Goal: Transaction & Acquisition: Book appointment/travel/reservation

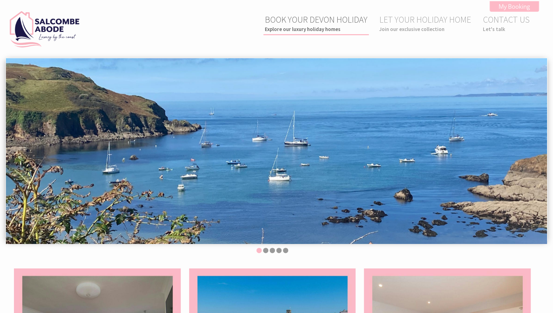
click at [300, 25] on link "BOOK YOUR DEVON HOLIDAY Explore our luxury holiday homes" at bounding box center [316, 23] width 102 height 18
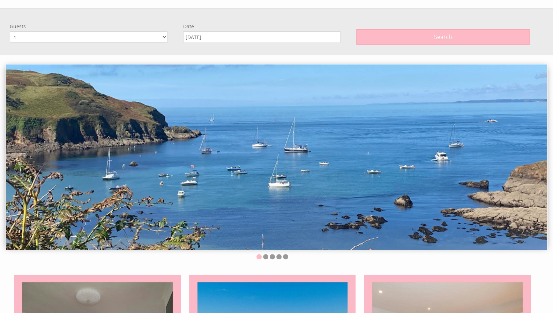
scroll to position [58, 0]
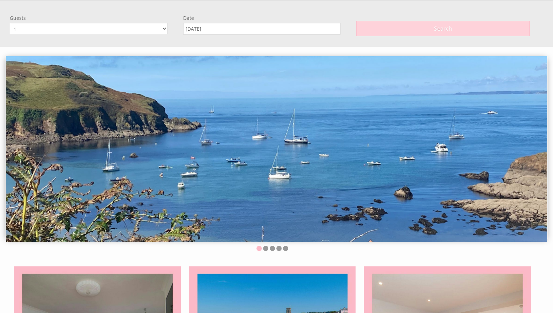
click at [372, 30] on button "Search" at bounding box center [442, 28] width 173 height 15
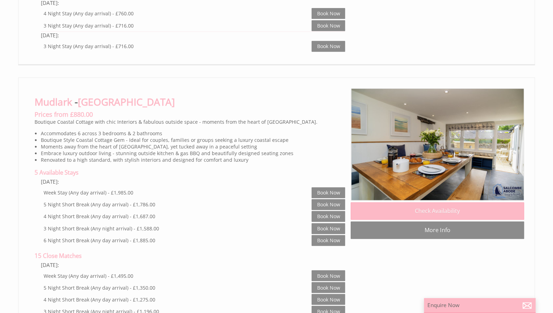
scroll to position [628, 0]
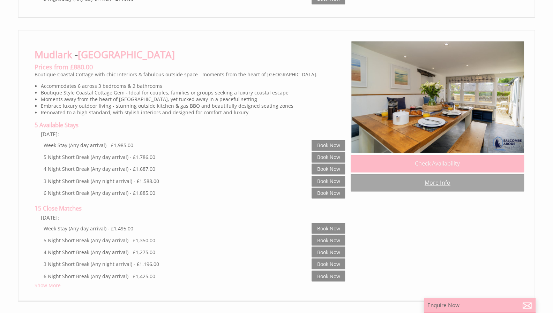
click at [436, 182] on link "More Info" at bounding box center [436, 182] width 173 height 17
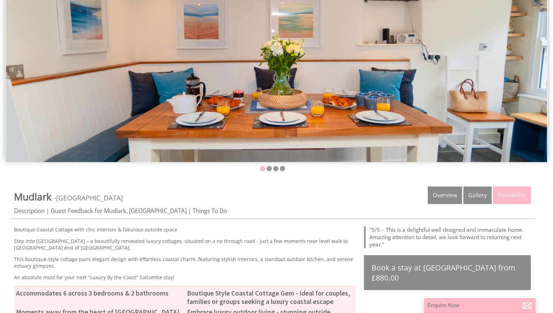
scroll to position [84, 0]
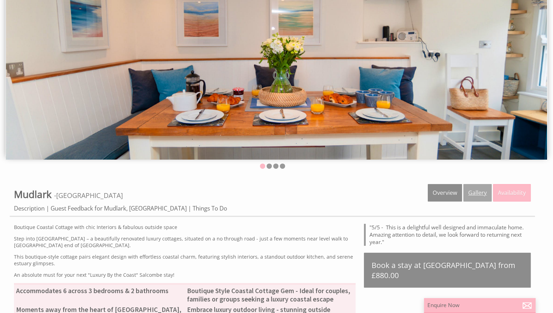
click at [475, 190] on link "Gallery" at bounding box center [477, 192] width 28 height 17
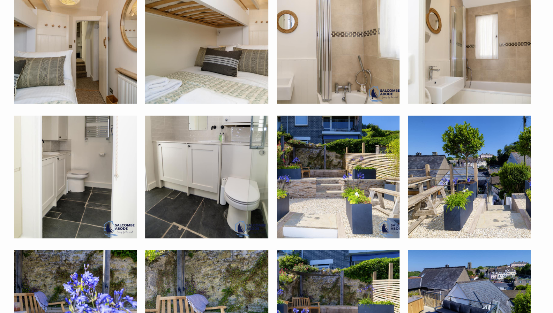
scroll to position [1333, 0]
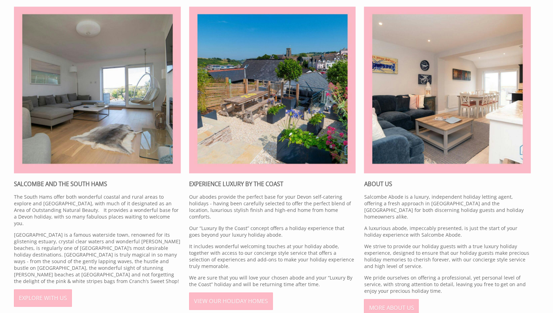
scroll to position [262, 0]
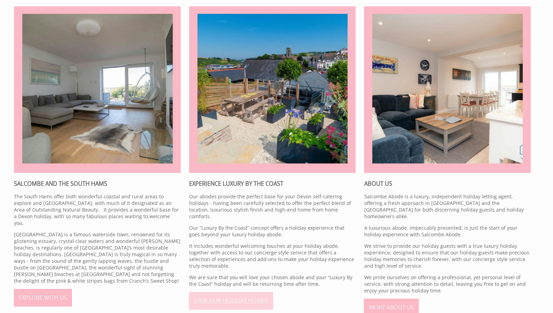
click at [225, 299] on link "VIEW OUR HOLIDAY HOMES" at bounding box center [231, 300] width 84 height 17
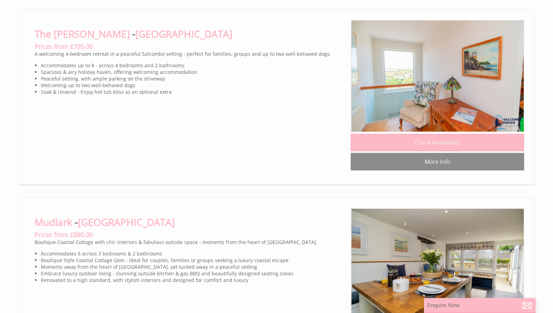
scroll to position [1075, 0]
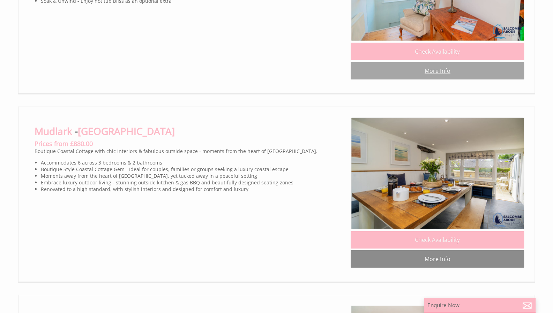
click at [435, 79] on link "More Info" at bounding box center [436, 70] width 173 height 17
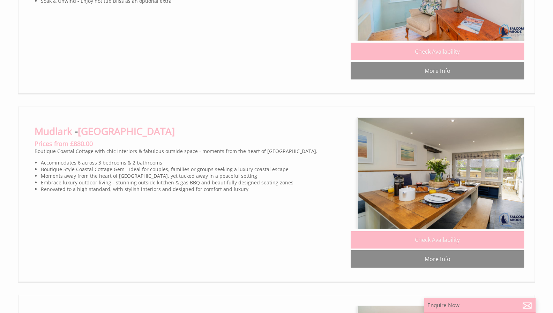
scroll to position [0, 6]
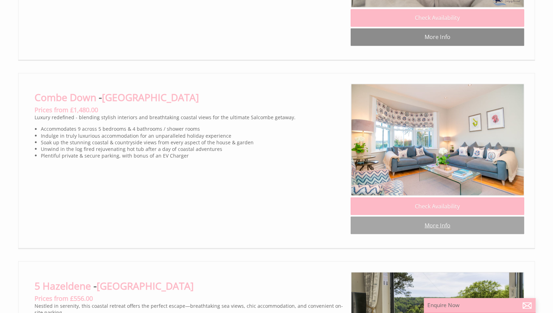
click at [430, 234] on link "More Info" at bounding box center [436, 224] width 173 height 17
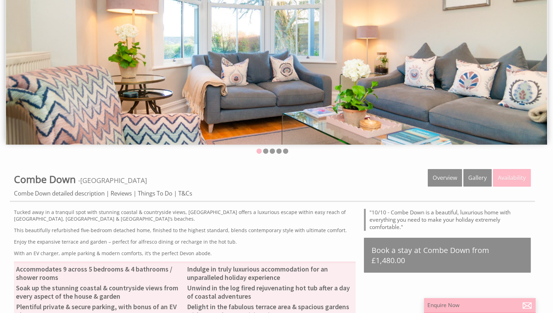
scroll to position [100, 0]
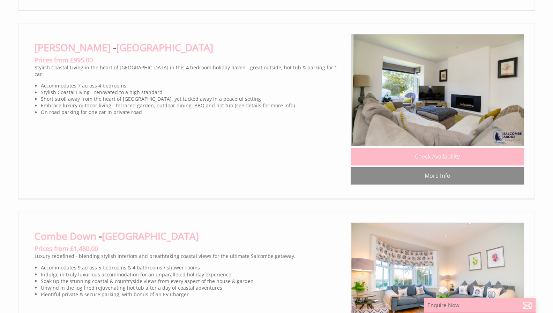
scroll to position [553, 0]
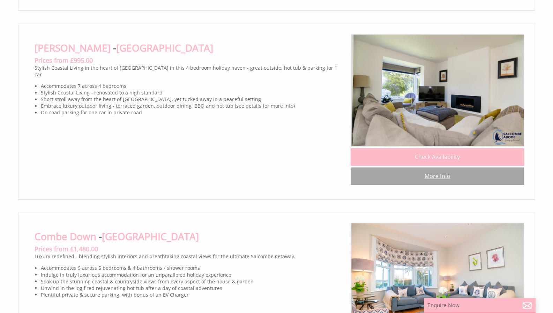
click at [429, 183] on link "More Info" at bounding box center [436, 175] width 173 height 17
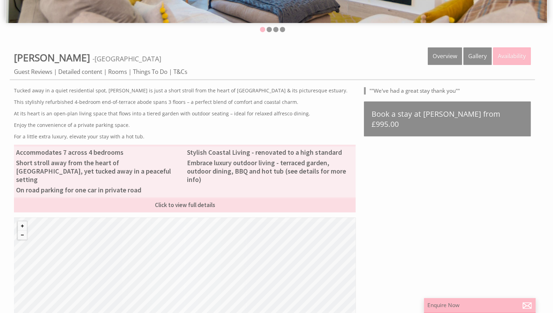
scroll to position [220, 0]
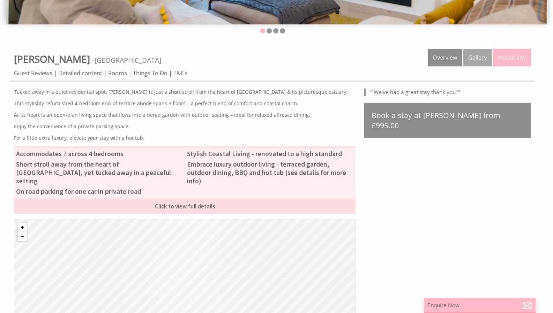
click at [485, 62] on link "Gallery" at bounding box center [477, 57] width 28 height 17
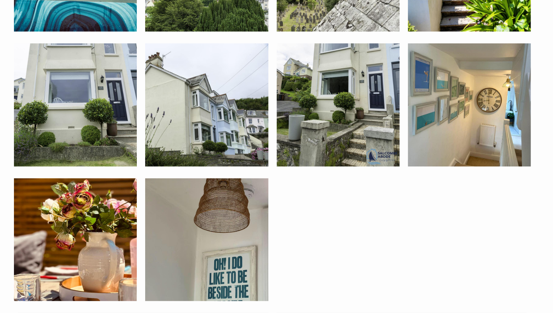
scroll to position [2420, 0]
